Goal: Task Accomplishment & Management: Complete application form

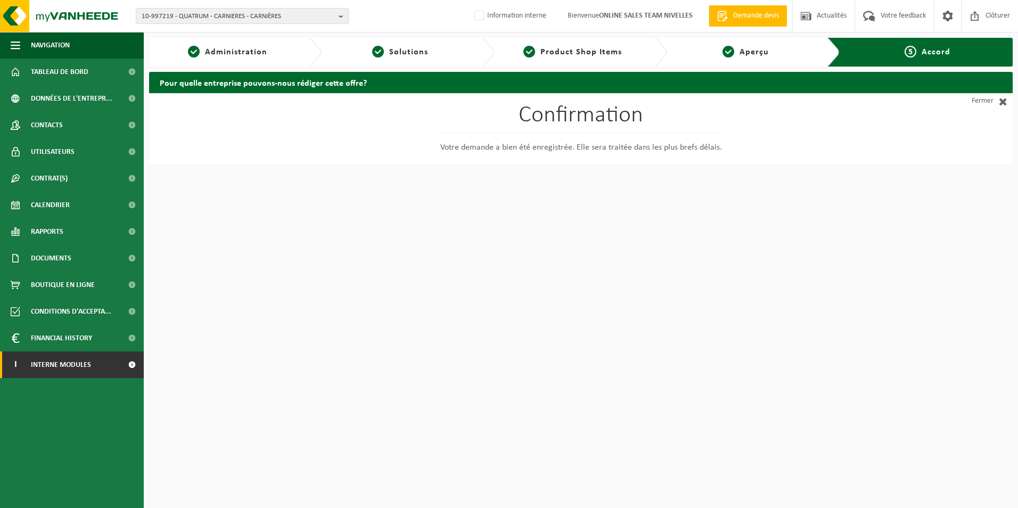
click at [75, 365] on span "Interne modules" at bounding box center [61, 364] width 60 height 27
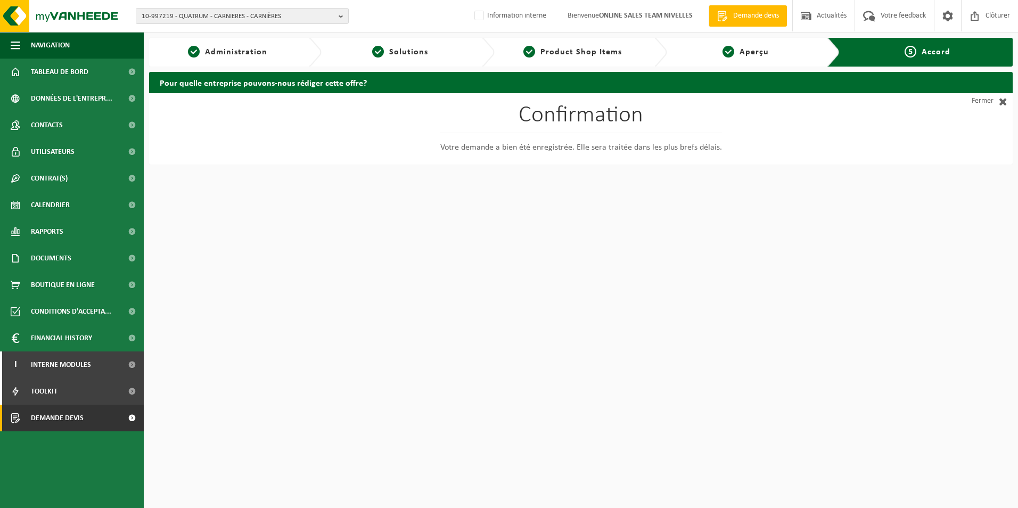
click at [77, 420] on span "Demande devis" at bounding box center [57, 418] width 53 height 27
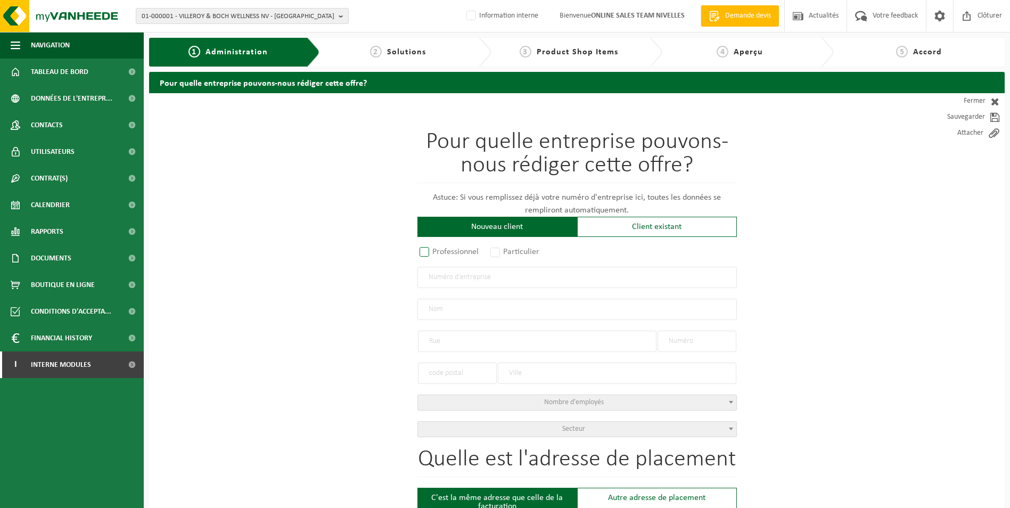
click at [425, 251] on label "Professionnel" at bounding box center [449, 251] width 64 height 15
click at [435, 251] on input "Professionnel" at bounding box center [438, 252] width 7 height 7
radio input "true"
drag, startPoint x: 435, startPoint y: 279, endPoint x: 450, endPoint y: 282, distance: 14.6
click at [435, 279] on input "text" at bounding box center [576, 277] width 319 height 21
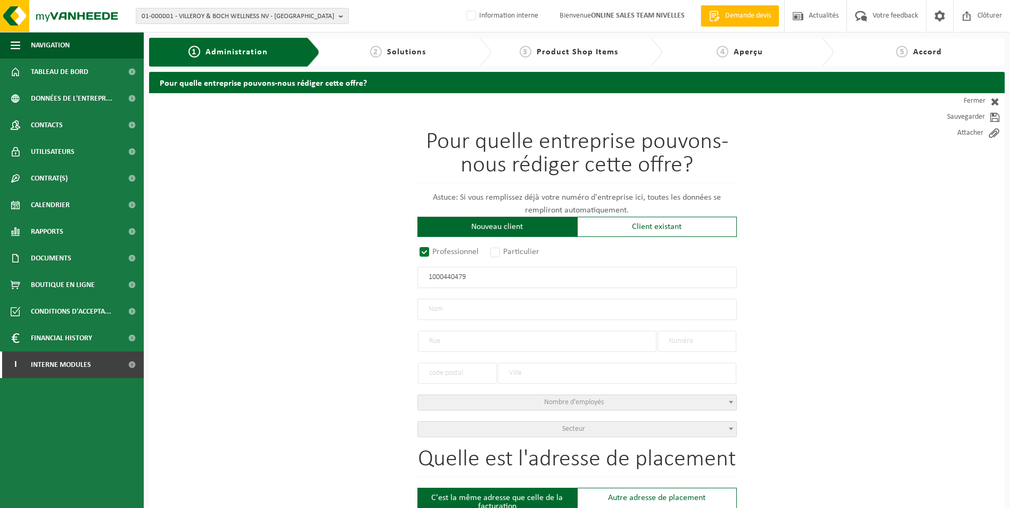
type input "1000440479"
radio input "true"
type input "1000440479"
type input "BJOKÖ, MIKE"
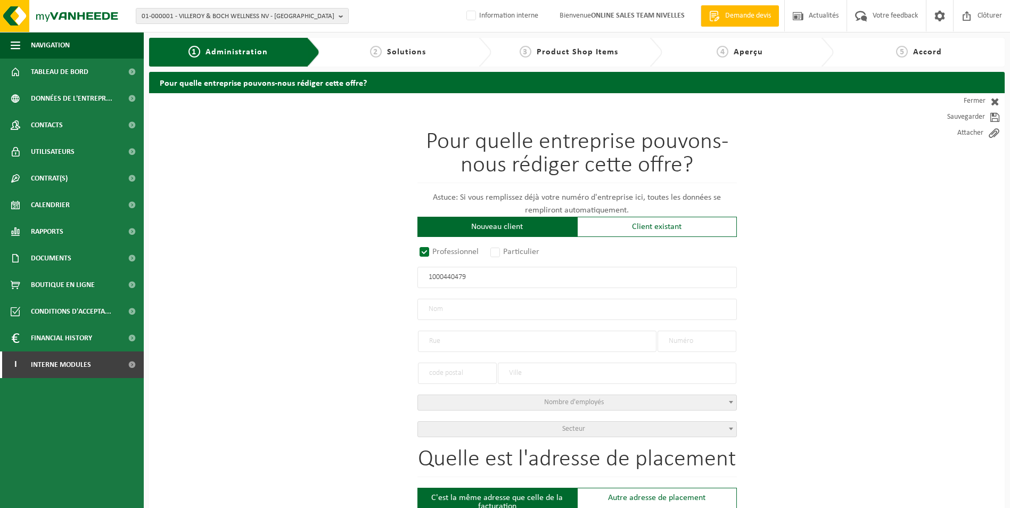
type input "BEUKENSTRAAT"
type input "49"
type input "1502"
type input "HALLE"
select select "D"
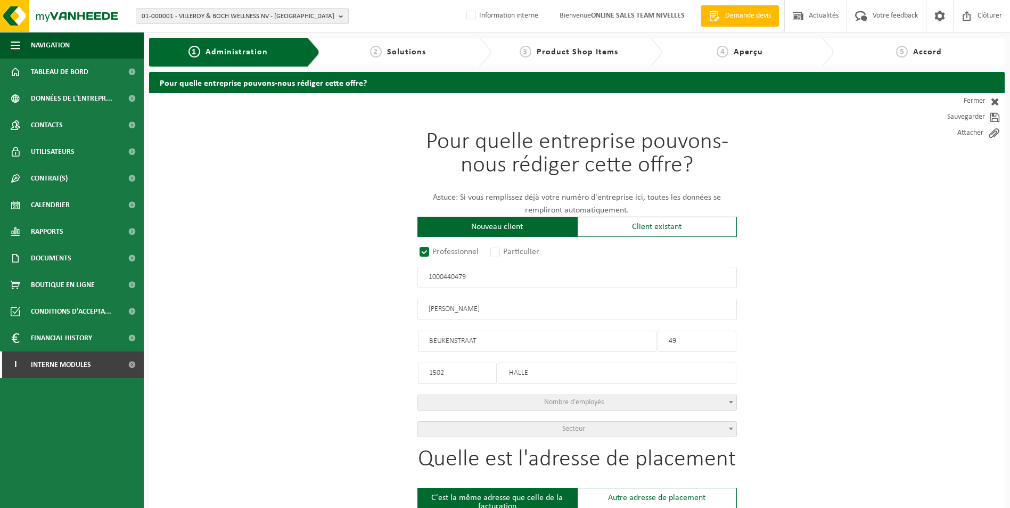
select select "NACE_4312"
type input "BJOKÖ, MIKE"
type input "BEUKENSTRAAT"
type input "49"
type input "1502"
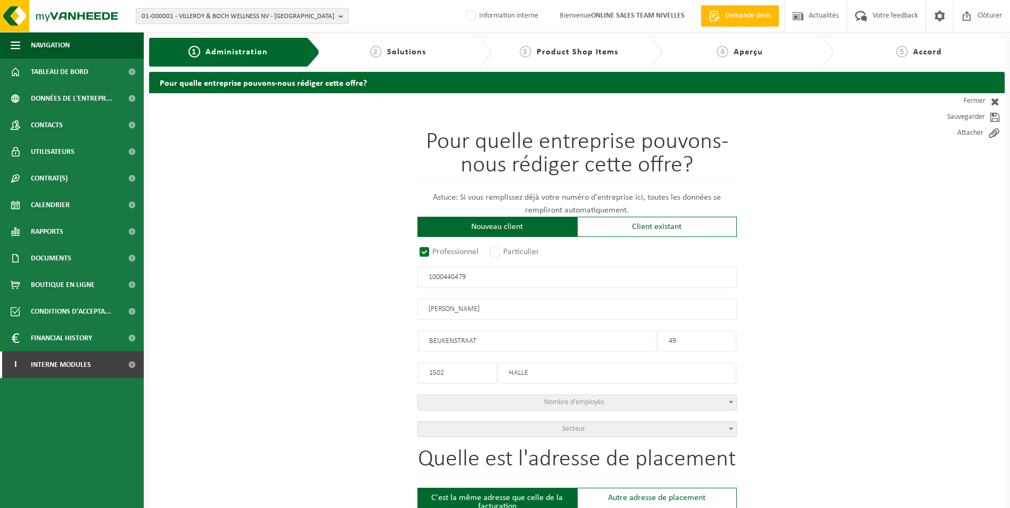
type input "HALLE"
type input "2349792732"
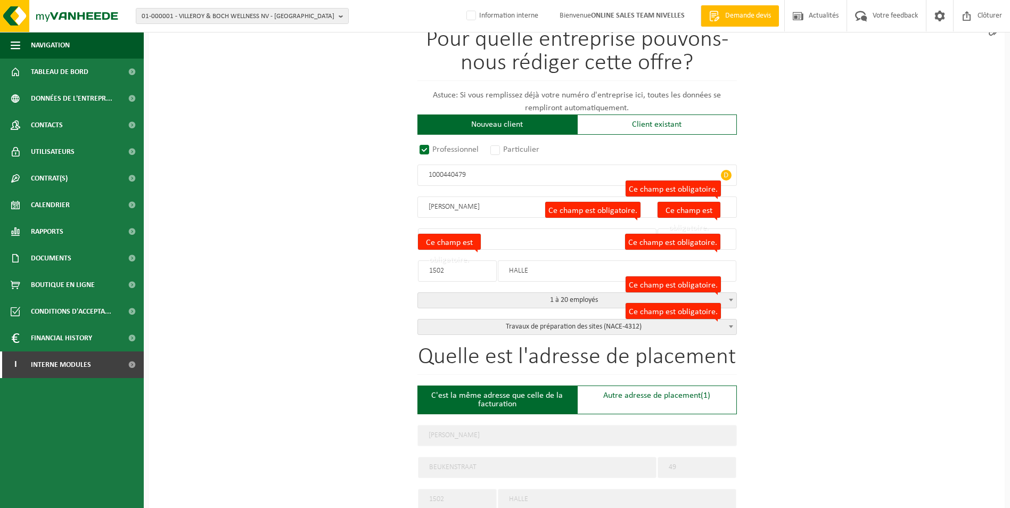
scroll to position [106, 0]
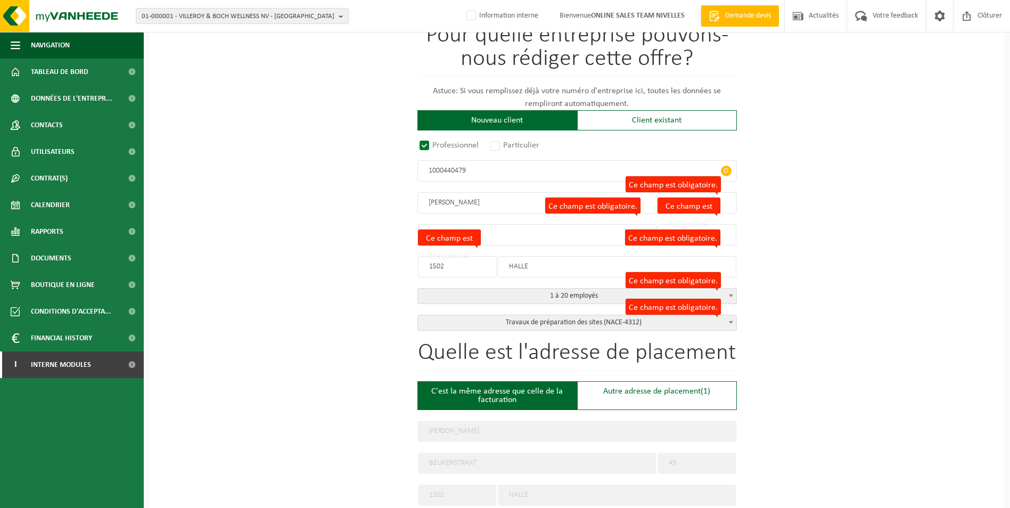
click at [448, 203] on input "BJOKÖ, MIKE" at bounding box center [576, 202] width 319 height 21
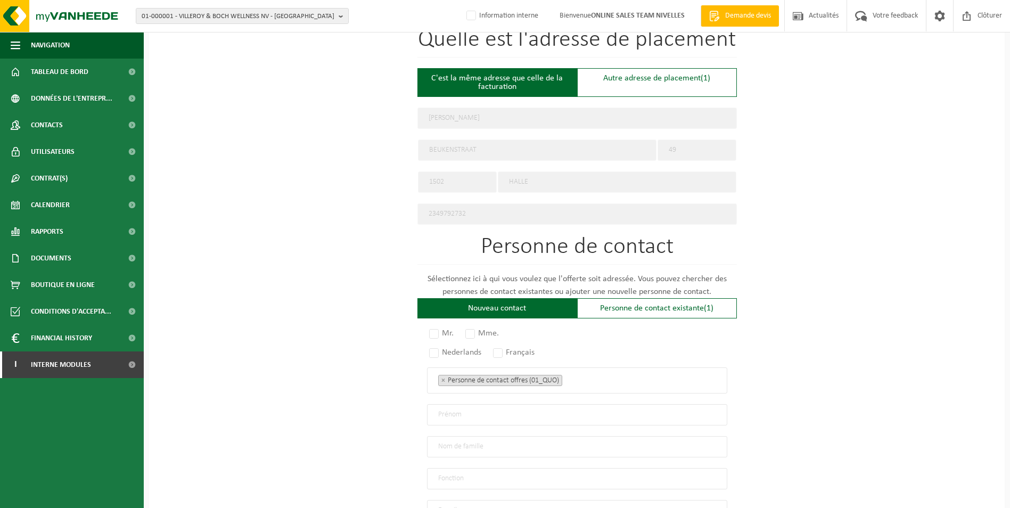
scroll to position [426, 0]
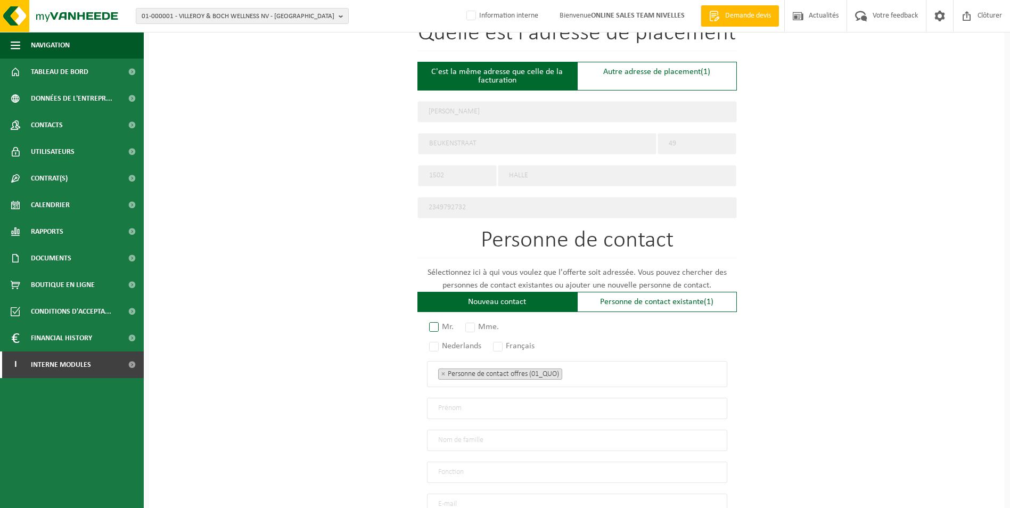
type input "BJOKO, MIKE"
click at [432, 322] on label "Mr." at bounding box center [442, 326] width 30 height 15
radio input "true"
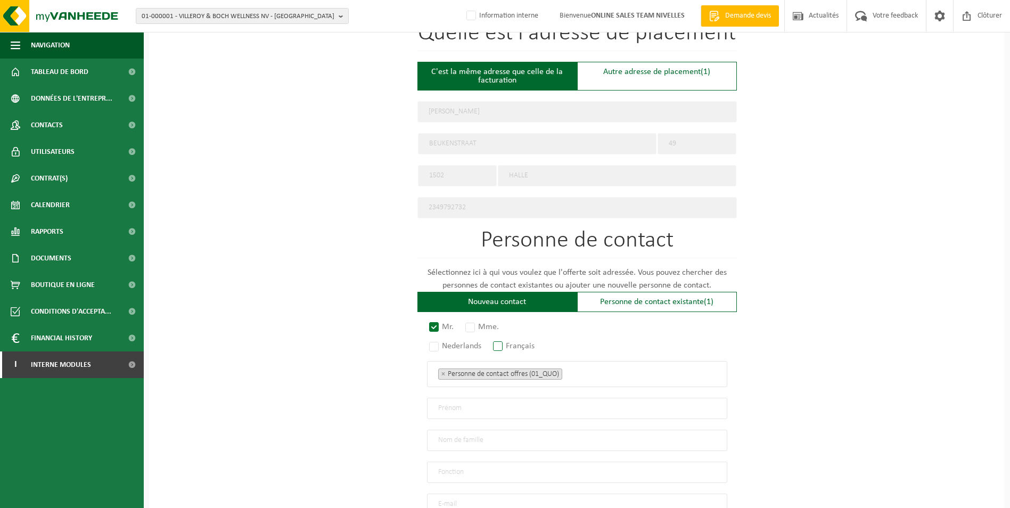
click at [500, 339] on label "Français" at bounding box center [514, 346] width 47 height 15
radio input "true"
click at [578, 373] on ul "× Personne de contact offres (01_QUO)" at bounding box center [577, 374] width 278 height 14
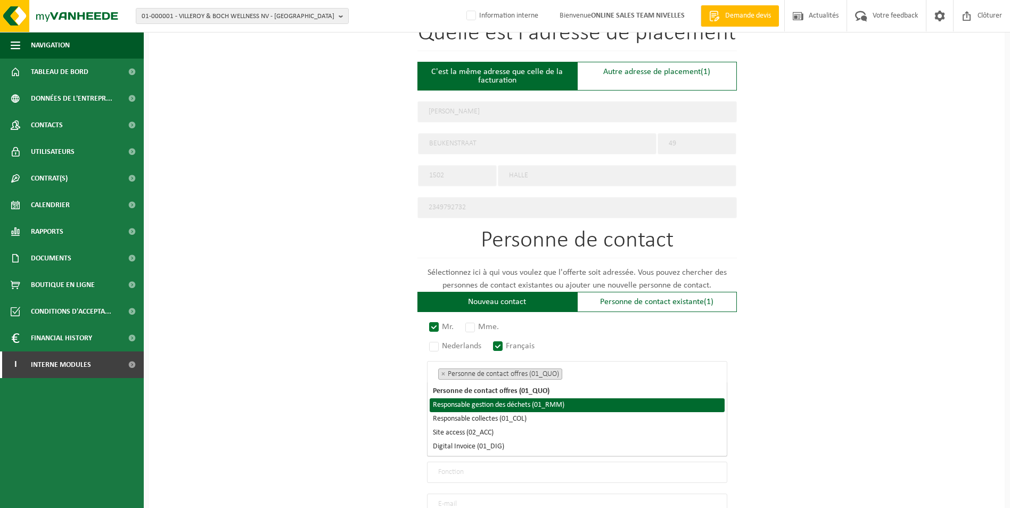
click at [521, 405] on li "Responsable gestion des déchets (01_RMM)" at bounding box center [577, 405] width 295 height 14
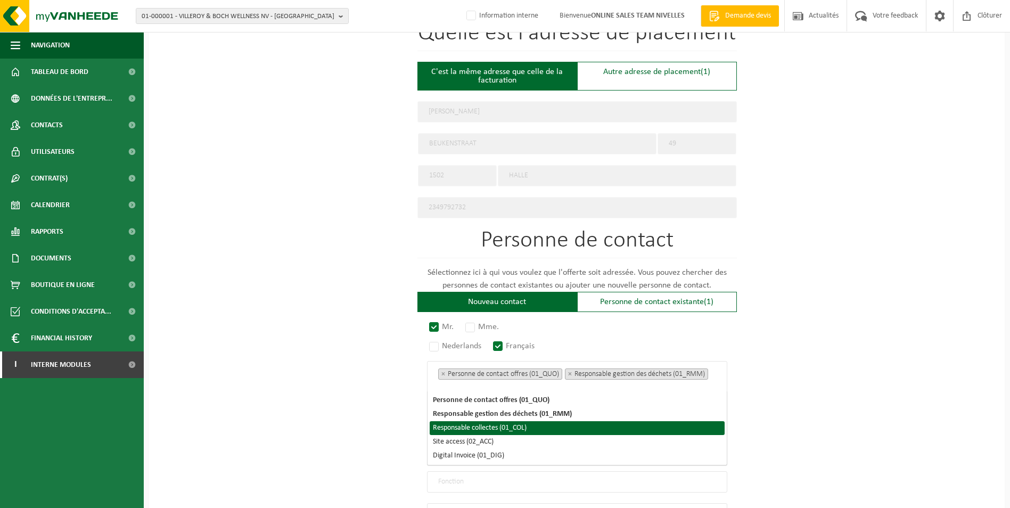
click at [508, 426] on li "Responsable collectes (01_COL)" at bounding box center [577, 428] width 295 height 14
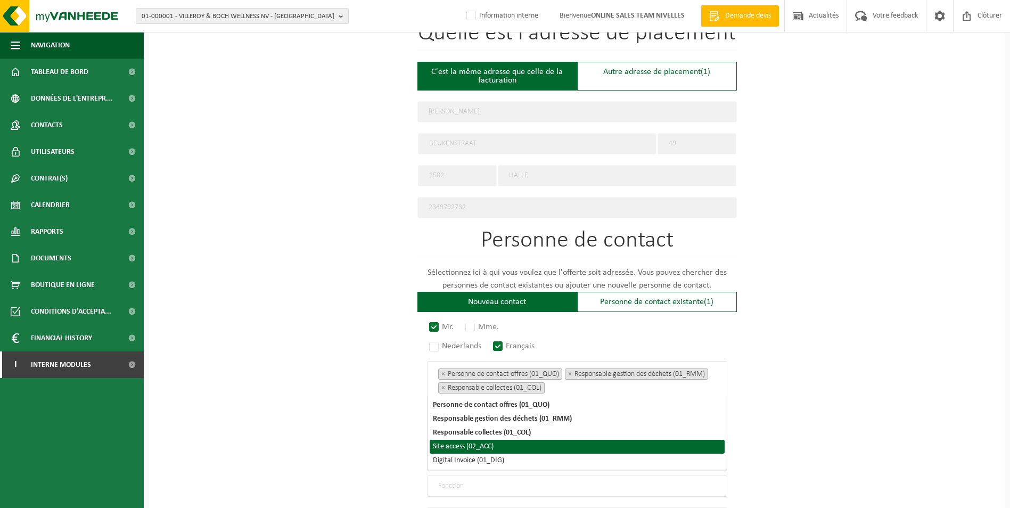
click at [492, 445] on li "Site access (02_ACC)" at bounding box center [577, 447] width 295 height 14
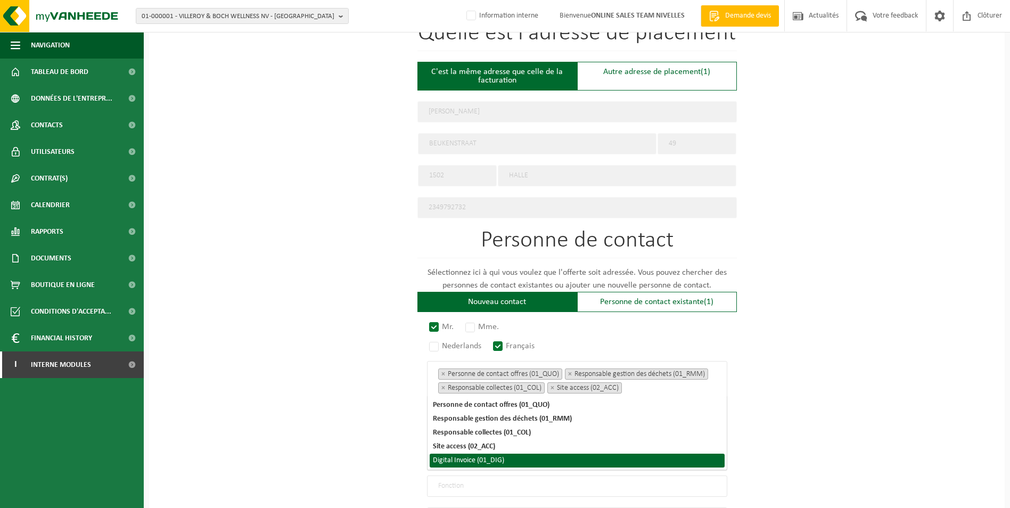
click at [490, 458] on li "Digital Invoice (01_DIG)" at bounding box center [577, 461] width 295 height 14
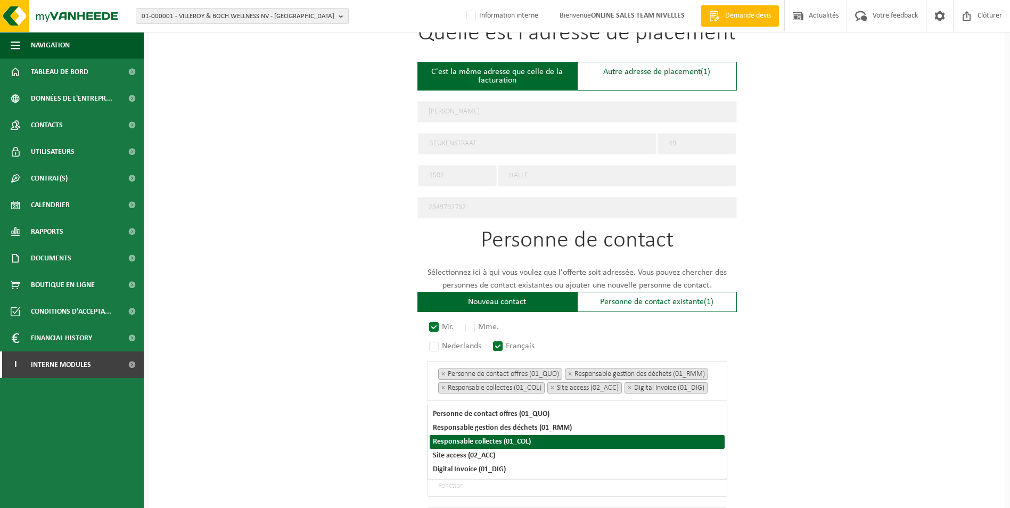
click at [778, 392] on div "Pour quelle entreprise pouvons-nous rédiger cette offre? Astuce: Si vous rempli…" at bounding box center [577, 160] width 856 height 986
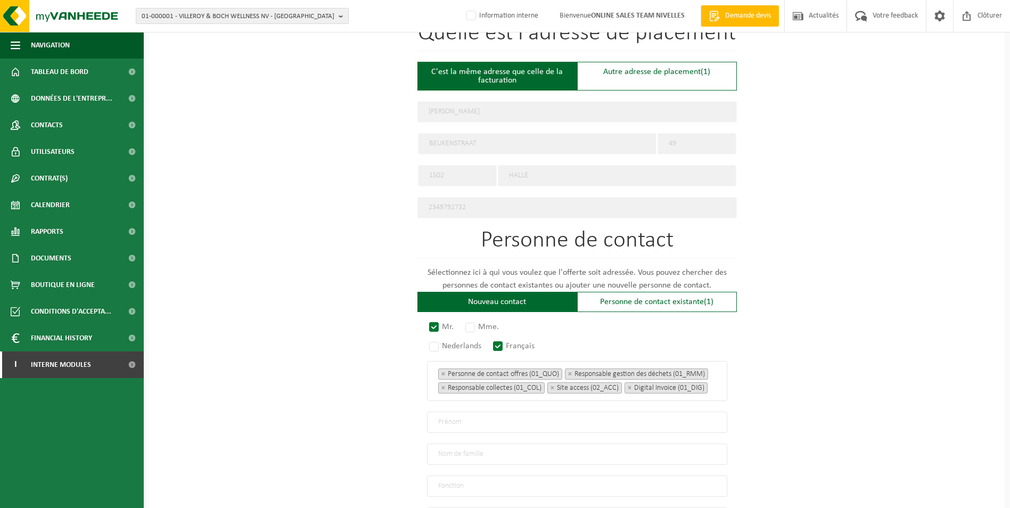
scroll to position [532, 0]
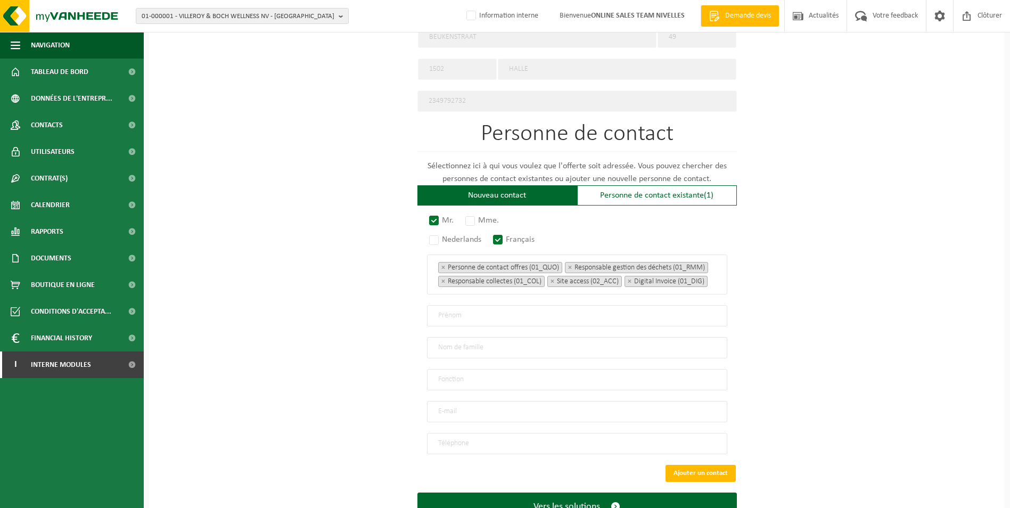
click at [463, 316] on input "text" at bounding box center [577, 315] width 300 height 21
type input "MIKE"
type input "BJOKO"
type input "DIRECTION"
type input "MIKEB.AMENAGEMENT@GMAIL.COM"
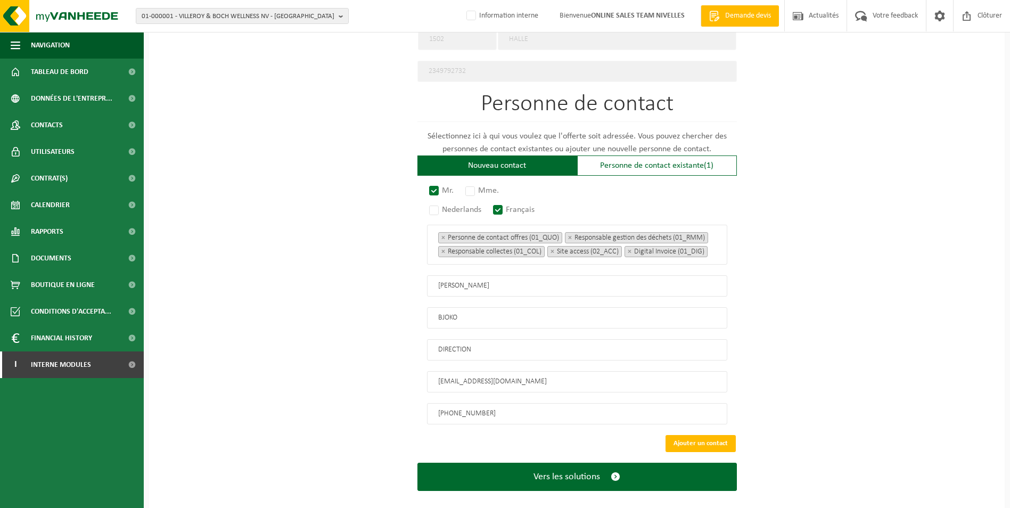
scroll to position [578, 0]
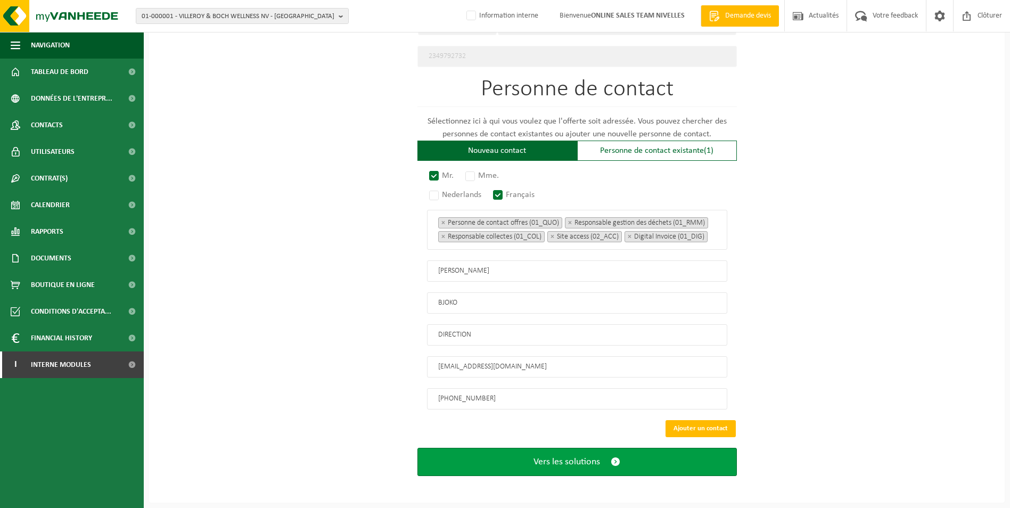
type input "+32 492 31 21 67"
click at [584, 465] on span "Vers les solutions" at bounding box center [566, 461] width 67 height 11
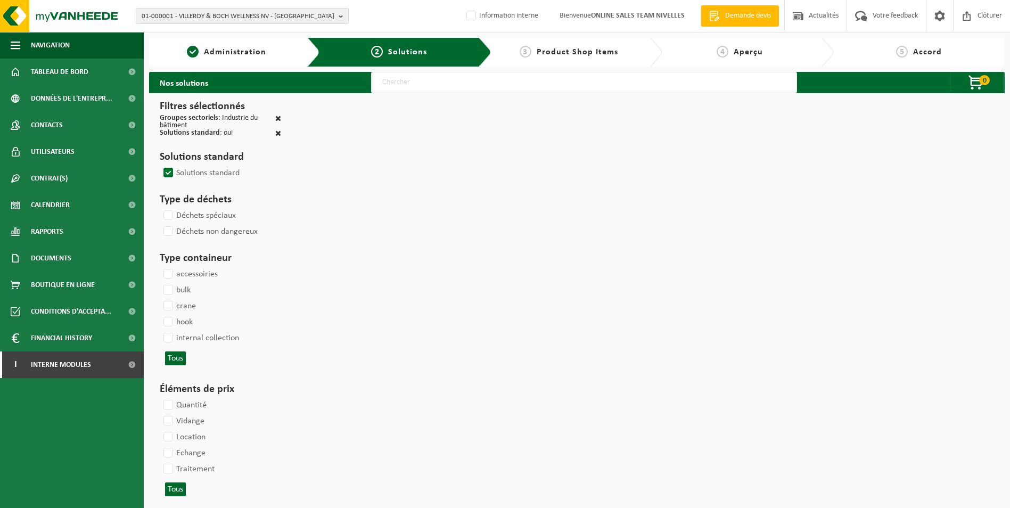
click at [419, 76] on input "text" at bounding box center [584, 82] width 426 height 21
type input "000052"
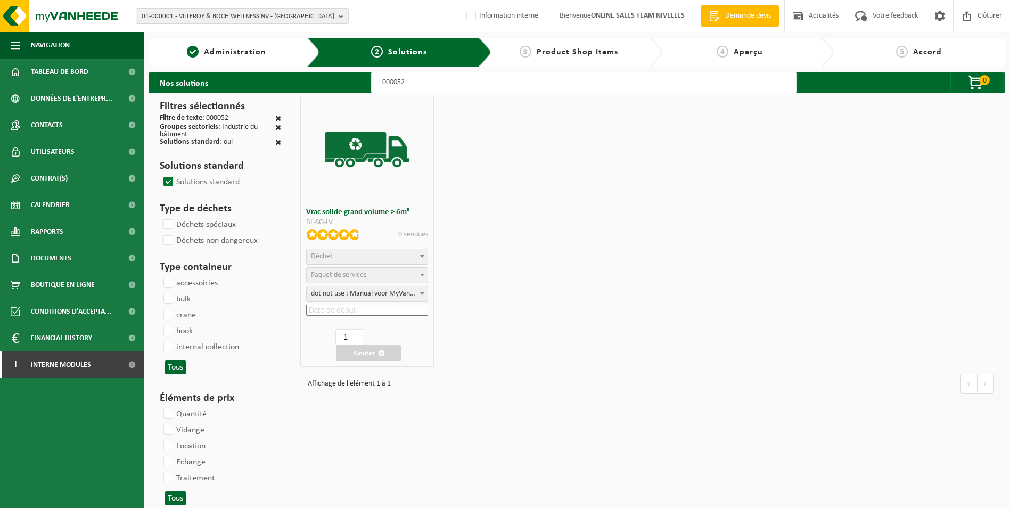
click at [375, 262] on span "Déchet" at bounding box center [367, 256] width 121 height 15
select select "8"
select select
select select "47"
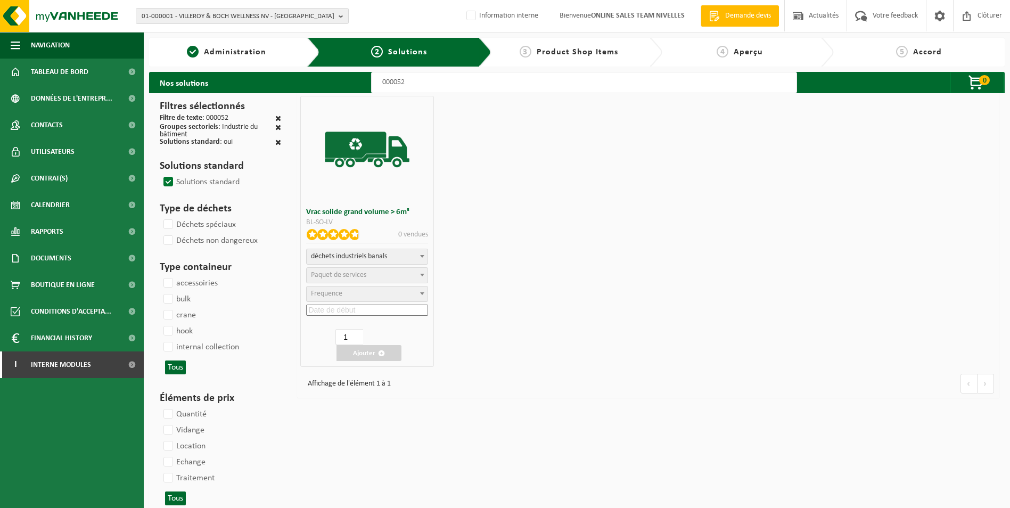
select select "25"
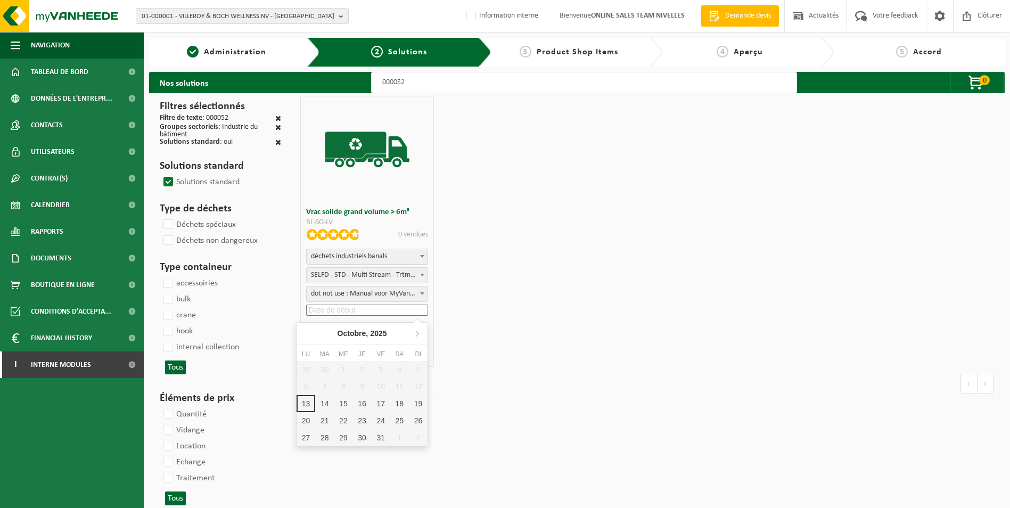
click at [371, 309] on input at bounding box center [367, 310] width 122 height 11
click at [307, 405] on div "13" at bounding box center [306, 403] width 19 height 17
type input "2025-10-13"
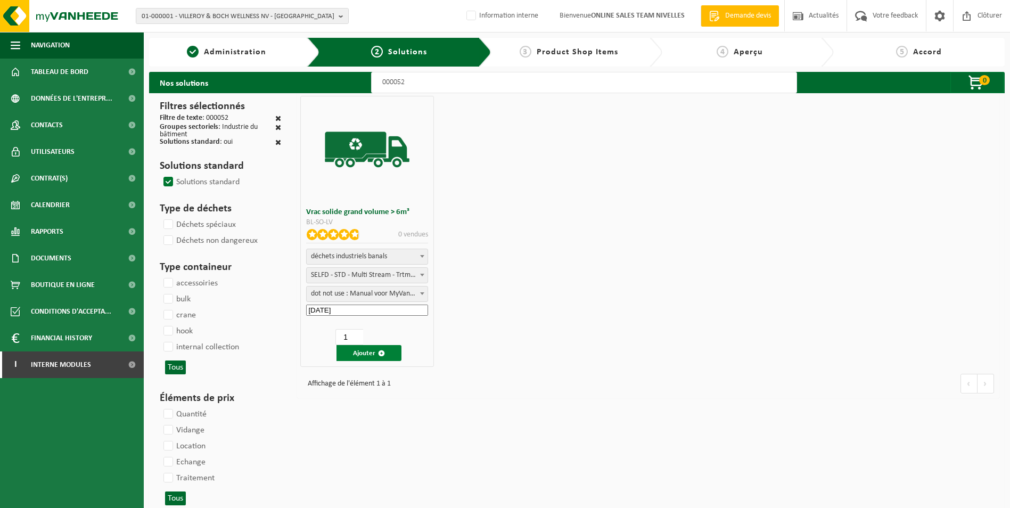
click at [369, 351] on button "Ajouter" at bounding box center [368, 353] width 65 height 16
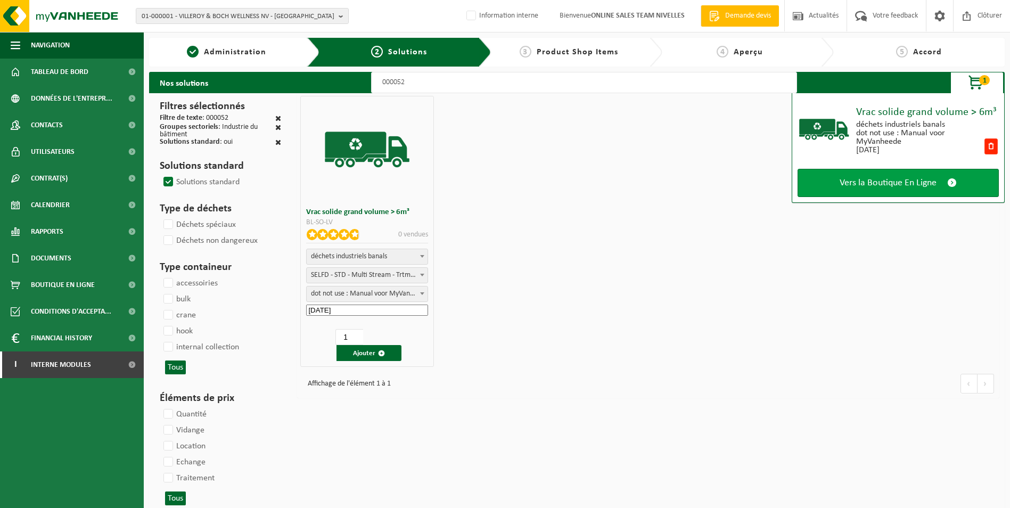
click at [879, 190] on link "Vers la Boutique En Ligne" at bounding box center [898, 183] width 201 height 28
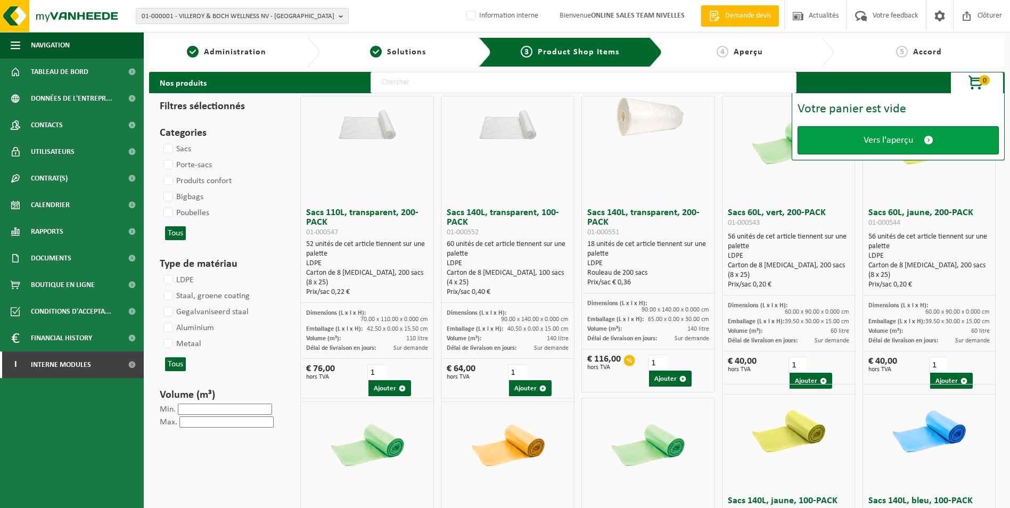
click at [868, 136] on span "Vers l'aperçu" at bounding box center [889, 140] width 50 height 11
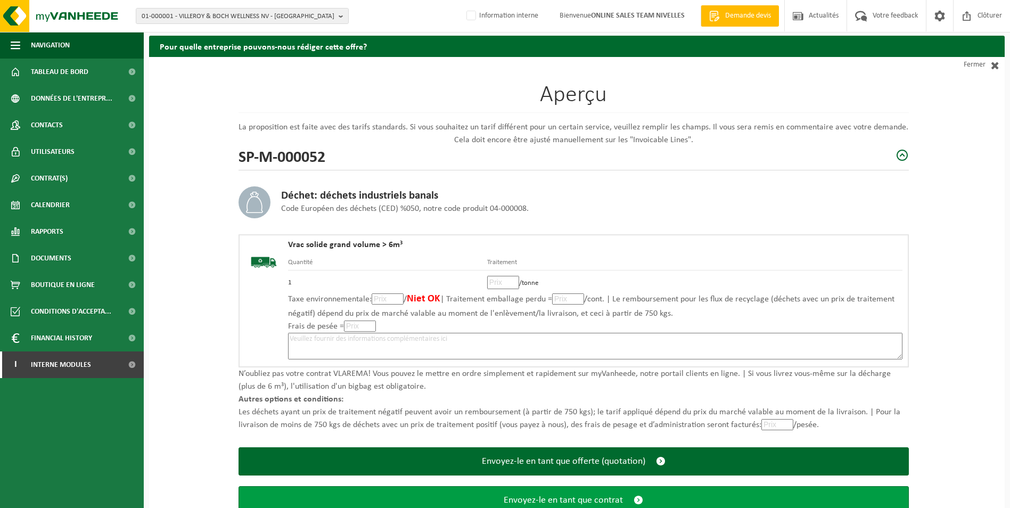
scroll to position [74, 0]
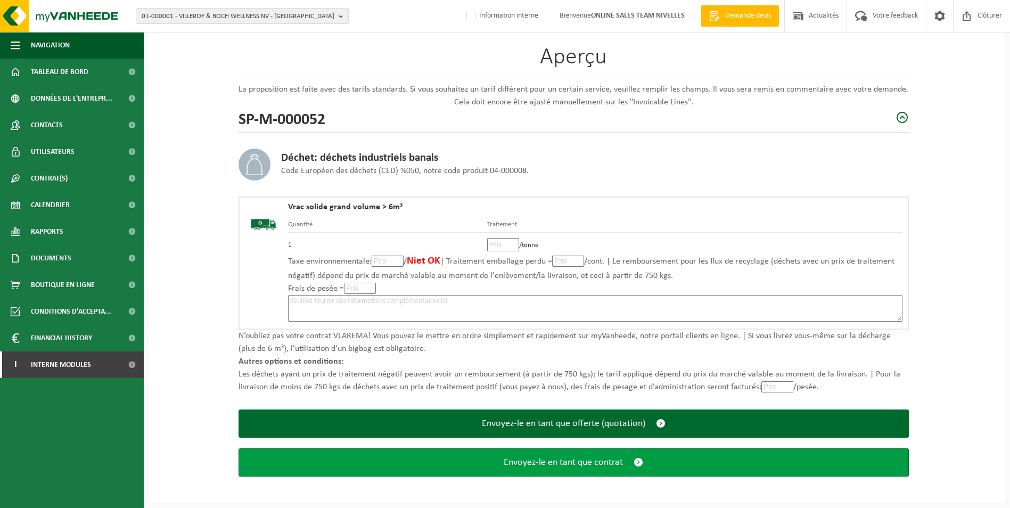
click at [566, 464] on span "Envoyez-le en tant que contrat" at bounding box center [563, 462] width 119 height 11
